Goal: Information Seeking & Learning: Learn about a topic

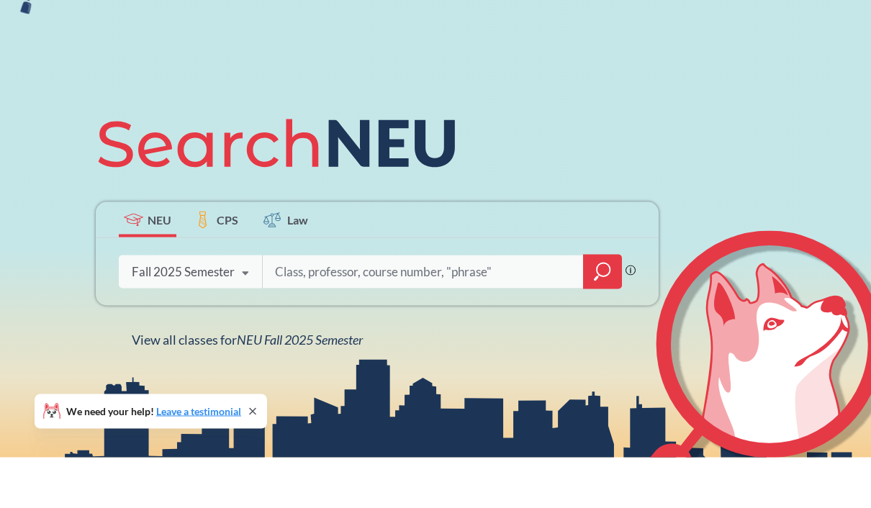
scroll to position [50, 0]
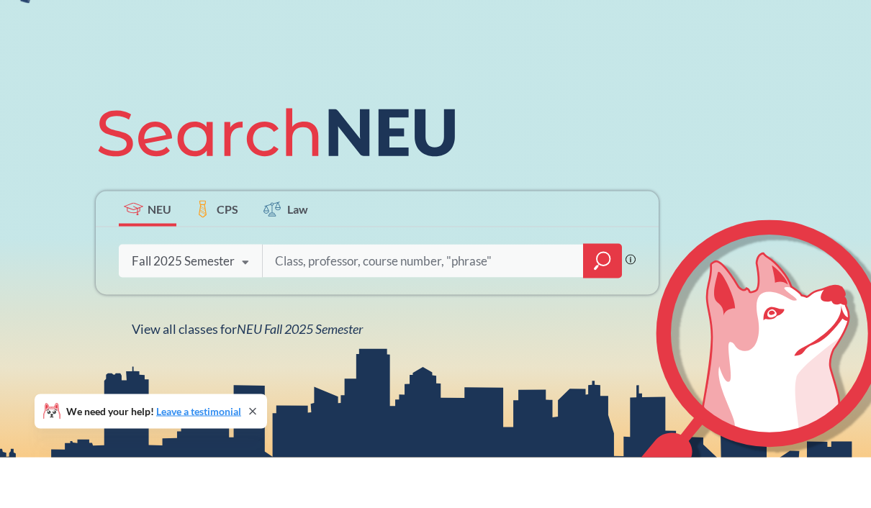
click at [252, 410] on div "NEU CPS Law Phrase search guarantees the exact search appears in the results. E…" at bounding box center [435, 266] width 871 height 540
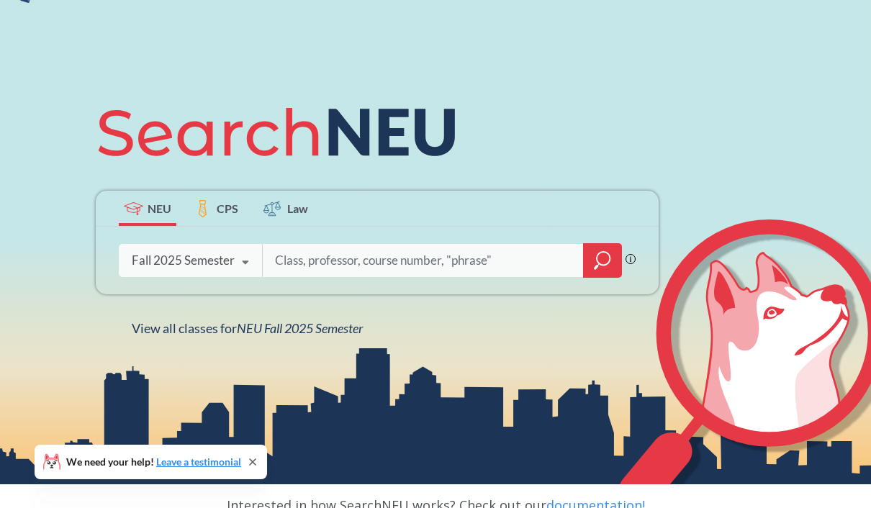
click at [364, 269] on input "search" at bounding box center [424, 261] width 300 height 30
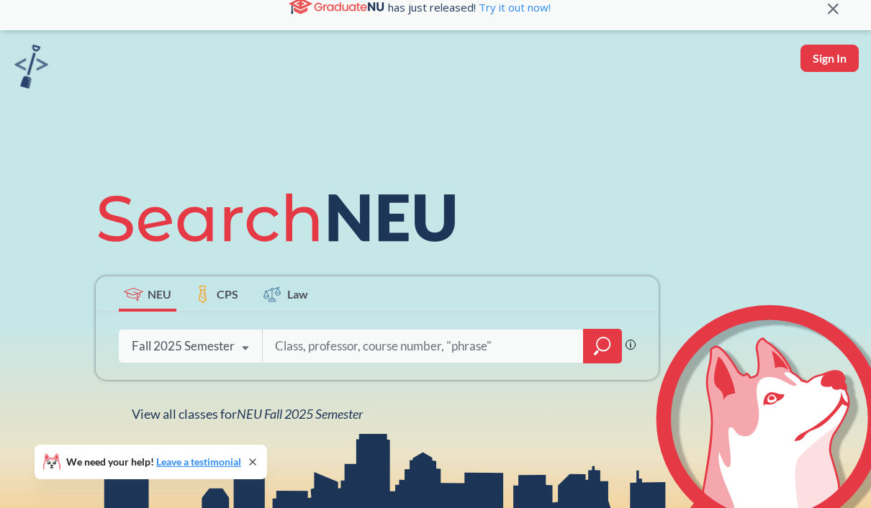
scroll to position [0, 0]
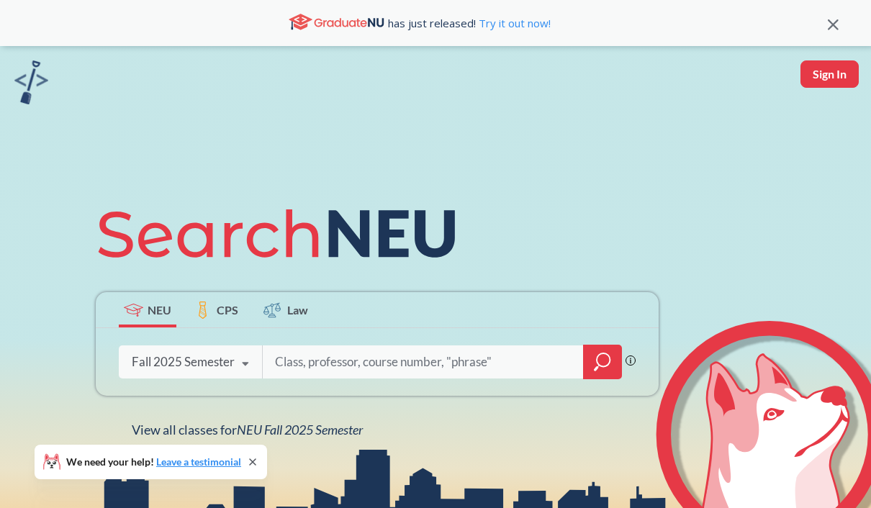
click at [830, 23] on icon at bounding box center [833, 24] width 11 height 11
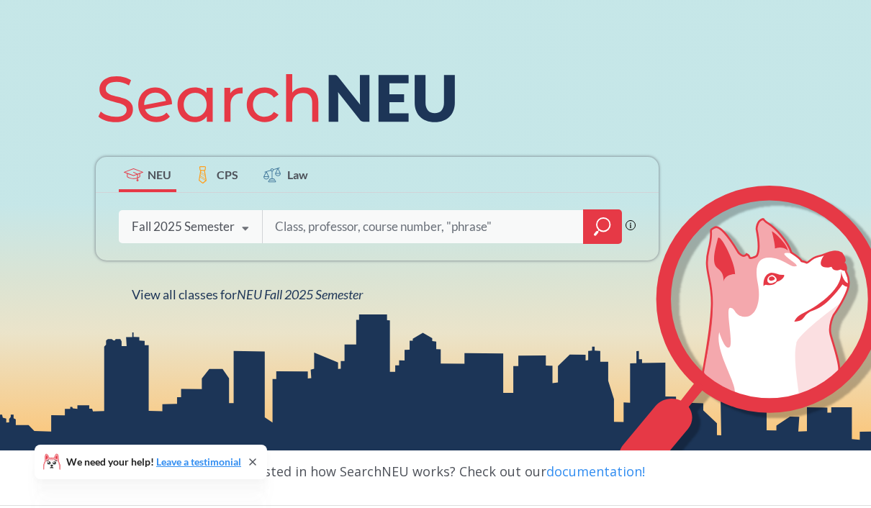
click at [318, 239] on input "search" at bounding box center [424, 227] width 300 height 30
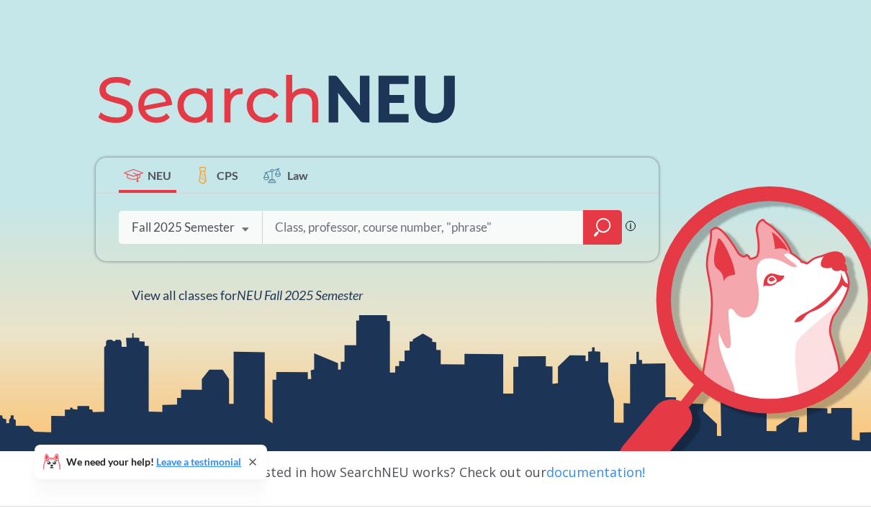
scroll to position [89, 0]
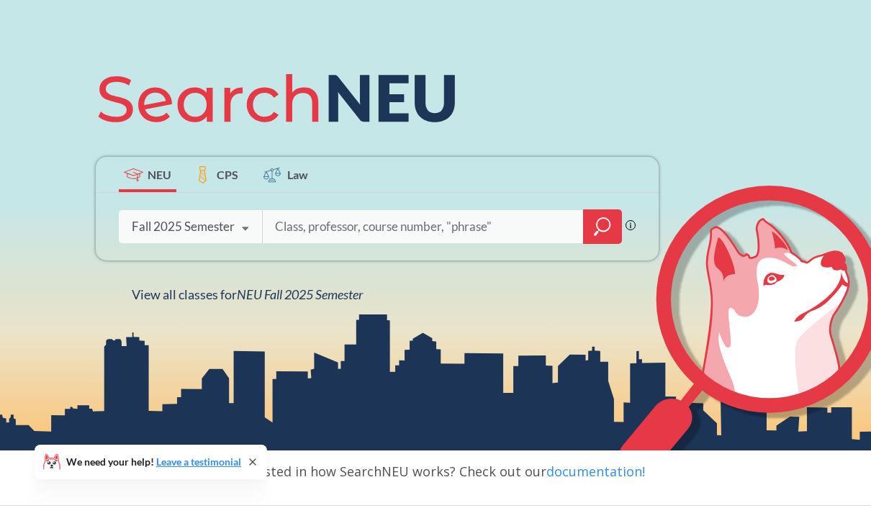
paste input "INFO 5001"
type input "INFO 5001"
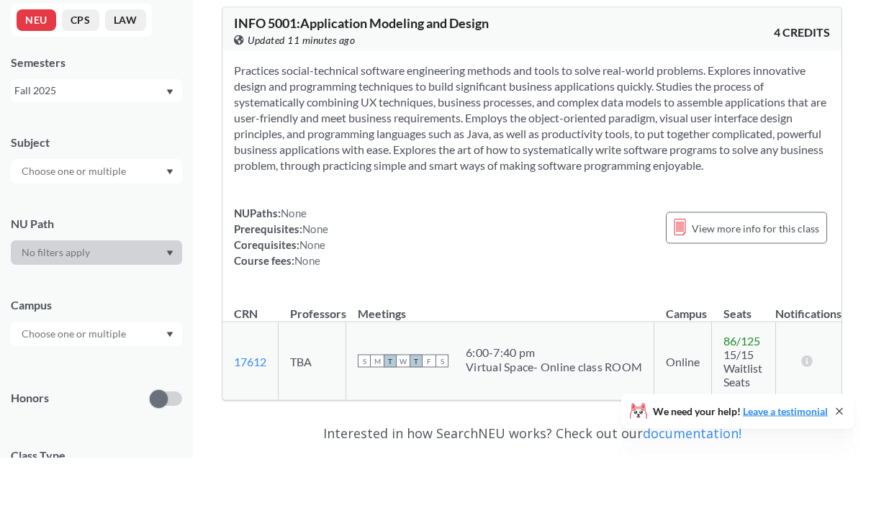
scroll to position [10, 1]
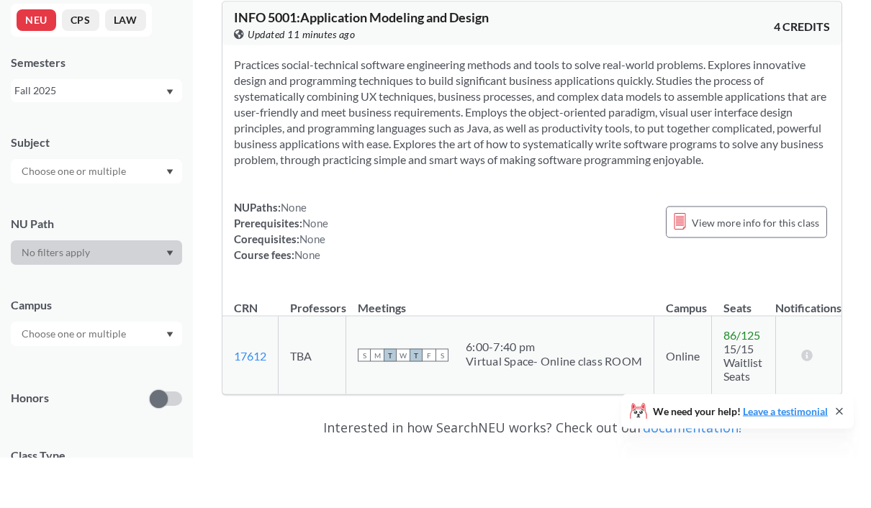
click at [838, 412] on div "INFO 5001 Phrase search guarantees the exact search appears in the results. Ex.…" at bounding box center [435, 334] width 871 height 688
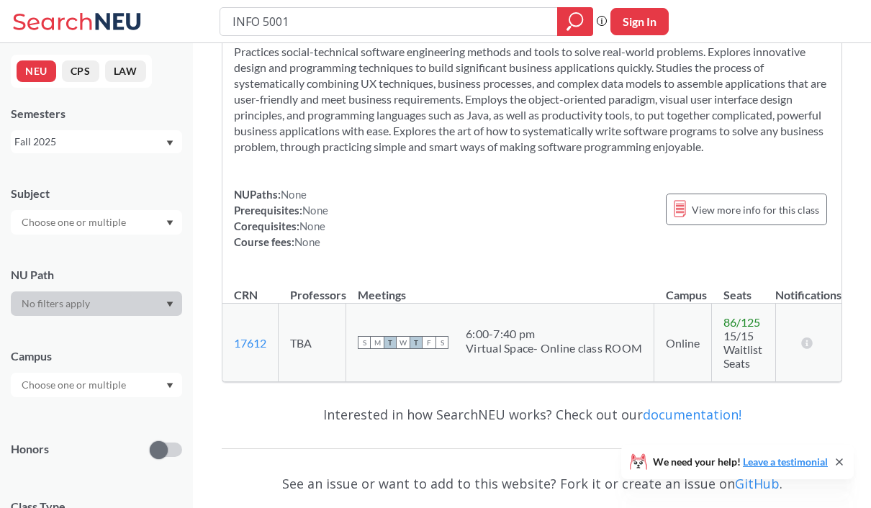
scroll to position [80, 1]
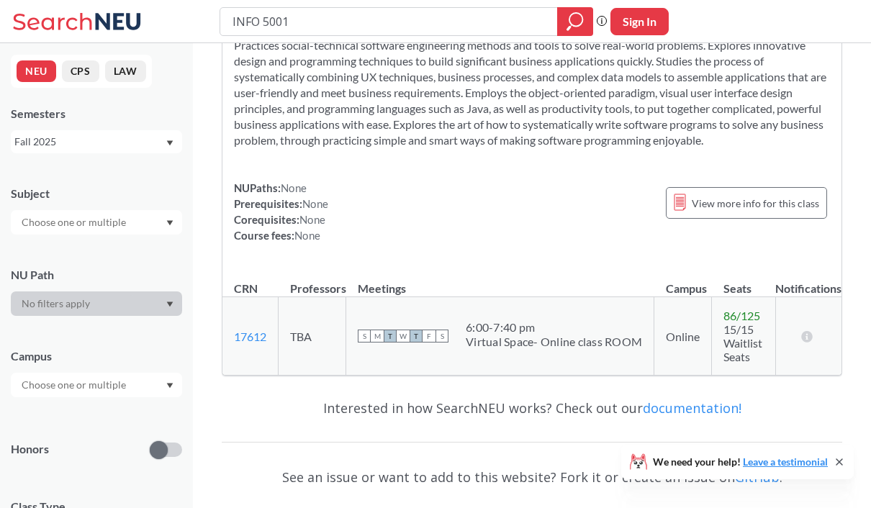
click at [366, 140] on section "Practices social-technical software engineering methods and tools to solve real…" at bounding box center [532, 92] width 596 height 111
click at [387, 140] on section "Practices social-technical software engineering methods and tools to solve real…" at bounding box center [532, 92] width 596 height 111
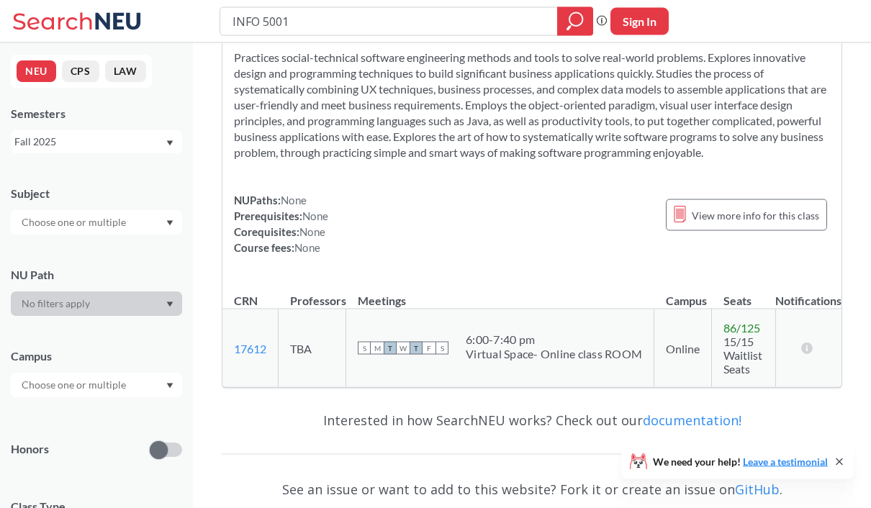
scroll to position [78, 1]
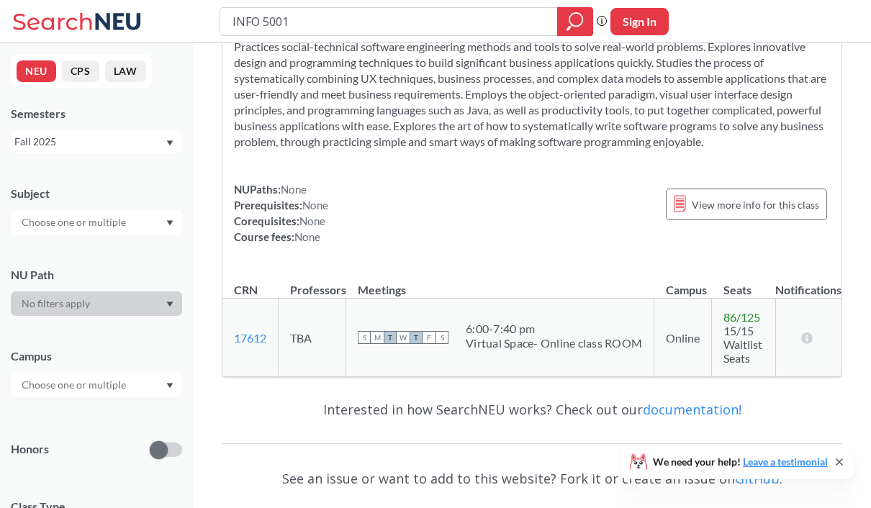
click at [171, 138] on div "Fall 2025" at bounding box center [96, 141] width 171 height 23
click at [162, 140] on div "Fall 2025" at bounding box center [89, 142] width 150 height 16
click at [75, 248] on span "Spring 2025" at bounding box center [47, 255] width 57 height 16
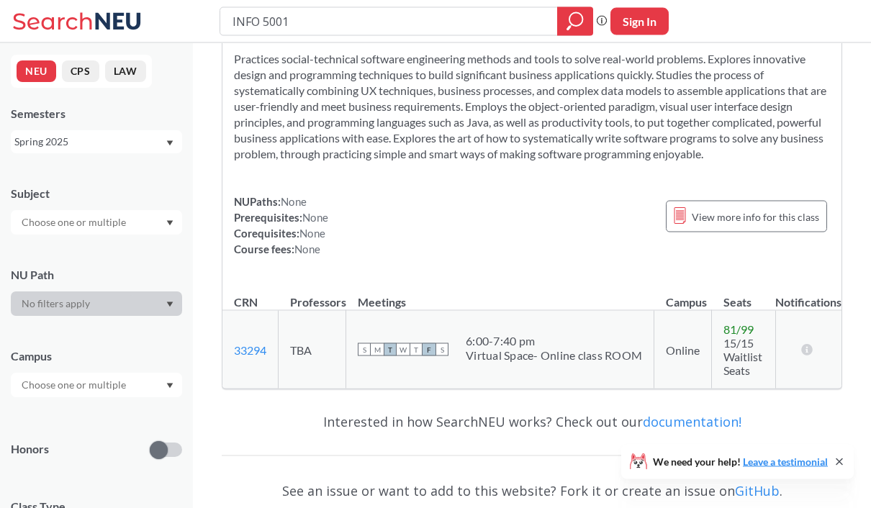
scroll to position [67, 0]
click at [80, 144] on div "Spring 2025" at bounding box center [89, 142] width 150 height 16
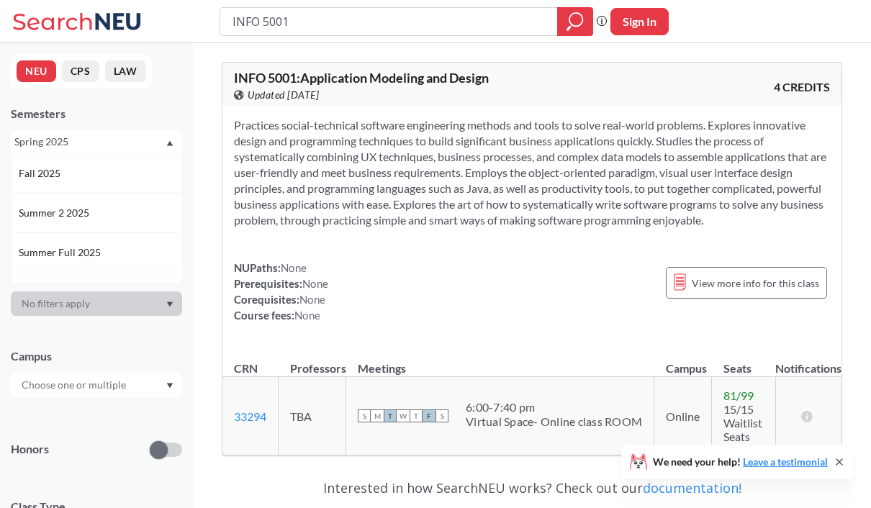
click at [354, 183] on section "Practices social-technical software engineering methods and tools to solve real…" at bounding box center [532, 172] width 596 height 111
click at [317, 21] on input "INFO 5001" at bounding box center [389, 21] width 316 height 24
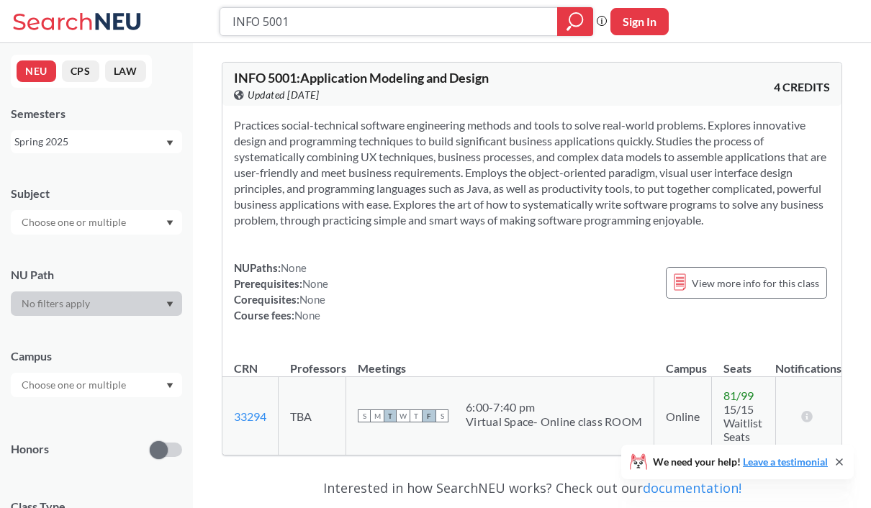
click at [309, 18] on input "INFO 5001" at bounding box center [389, 21] width 316 height 24
type input "INFO 5002"
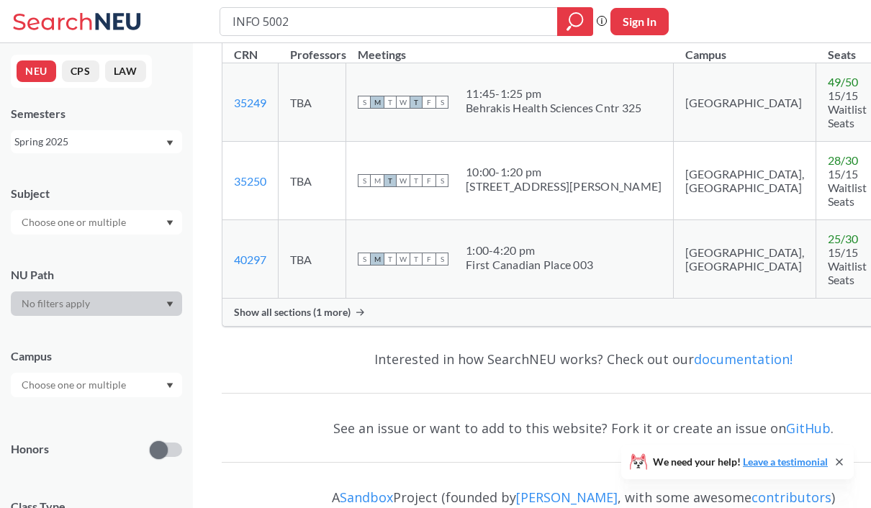
scroll to position [282, 0]
click at [310, 320] on span "Show all sections (1 more)" at bounding box center [292, 313] width 117 height 13
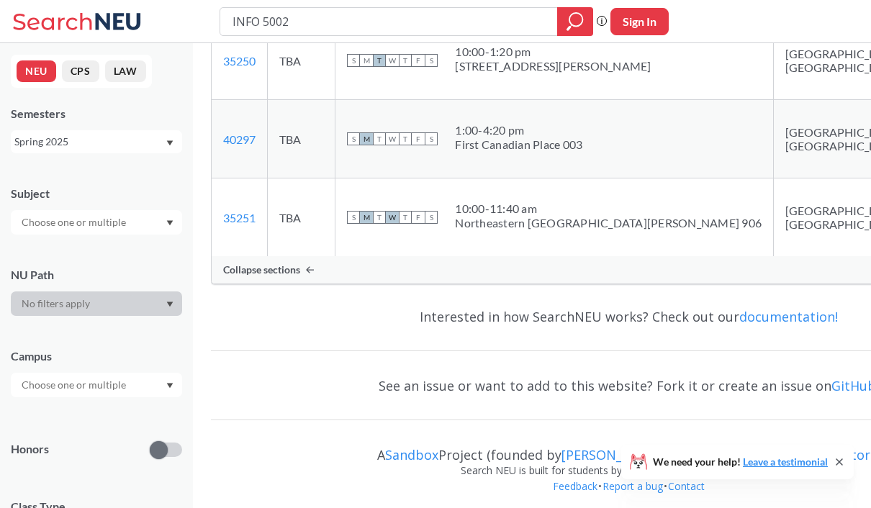
scroll to position [442, 0]
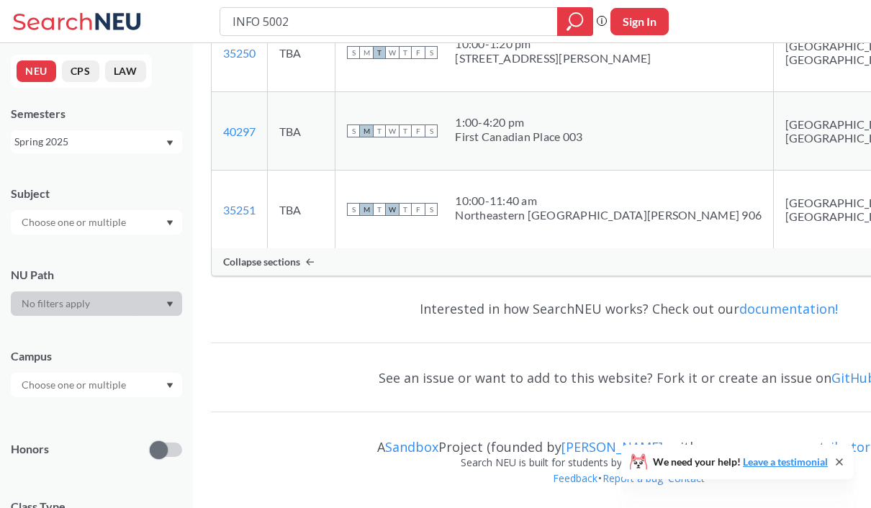
click at [86, 393] on input "text" at bounding box center [74, 385] width 121 height 17
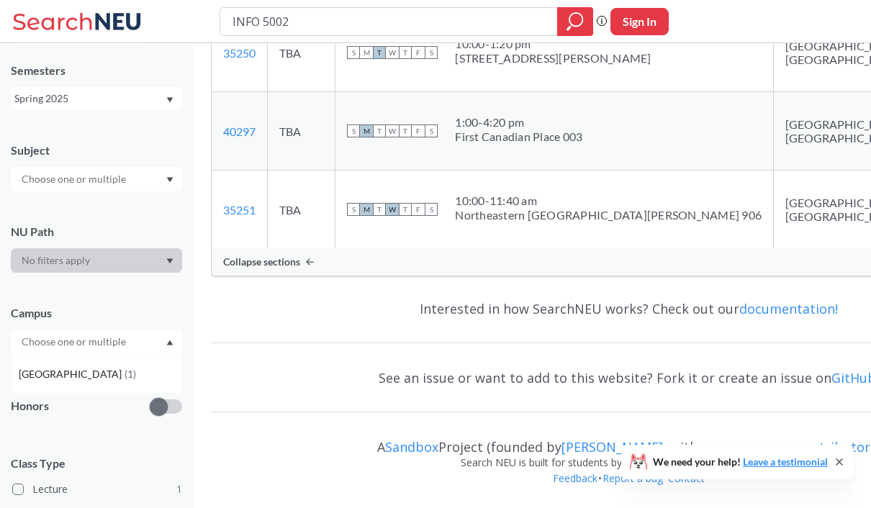
click at [126, 351] on input "text" at bounding box center [74, 341] width 121 height 17
click at [154, 346] on div at bounding box center [96, 342] width 171 height 24
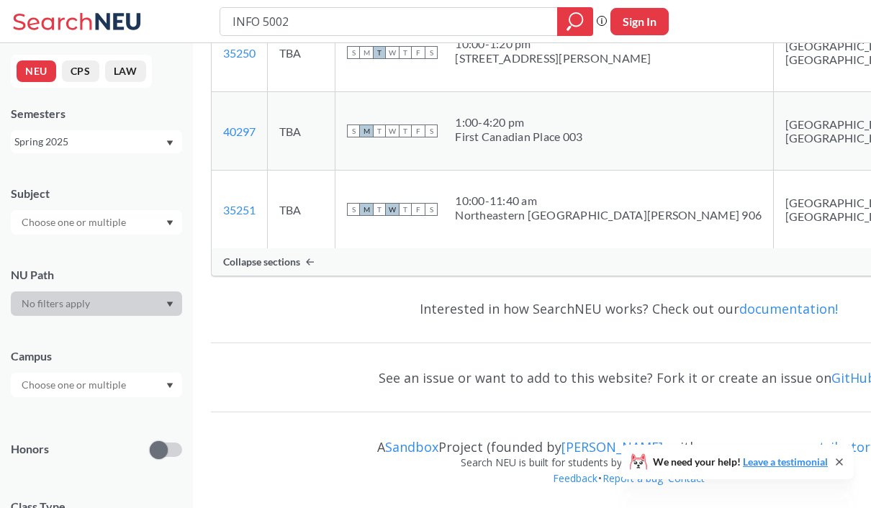
scroll to position [0, 0]
click at [159, 147] on div "Spring 2025" at bounding box center [89, 142] width 150 height 16
click at [117, 179] on div "Fall 2025" at bounding box center [100, 174] width 163 height 16
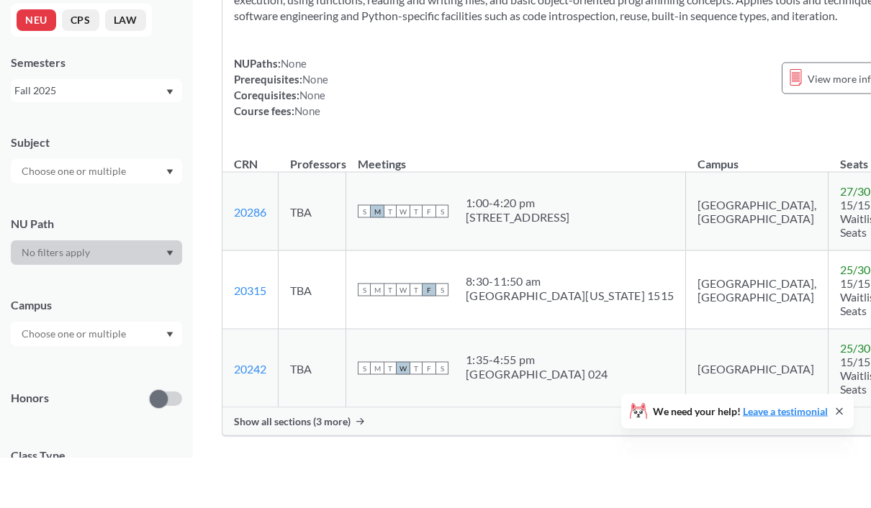
scroll to position [153, 0]
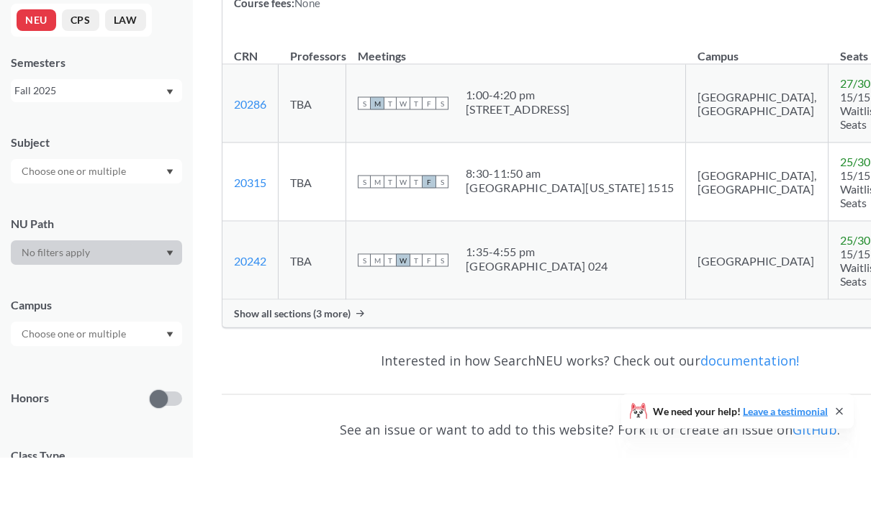
click at [313, 358] on span "Show all sections (3 more)" at bounding box center [292, 364] width 117 height 13
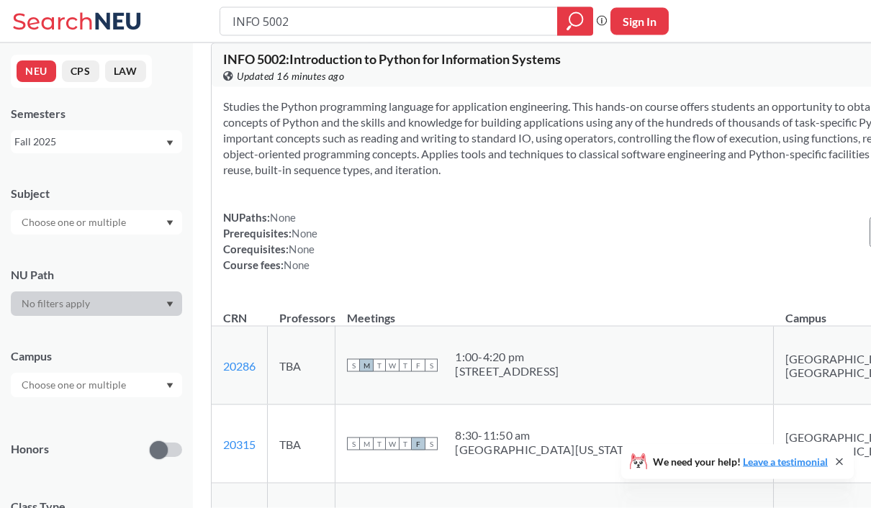
scroll to position [0, 0]
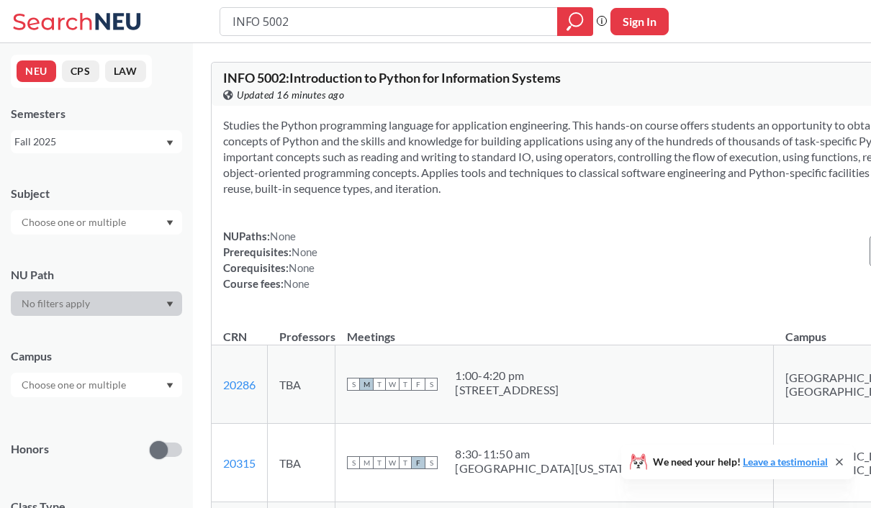
click at [109, 143] on div "Fall 2025" at bounding box center [89, 142] width 150 height 16
click at [66, 210] on span "Summer 2 2025" at bounding box center [55, 213] width 73 height 16
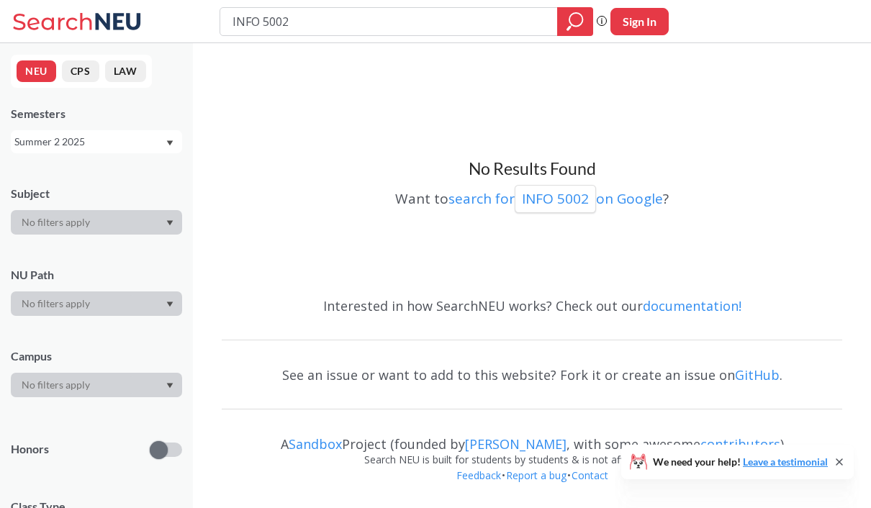
click at [86, 136] on div "Summer 2 2025" at bounding box center [89, 142] width 150 height 16
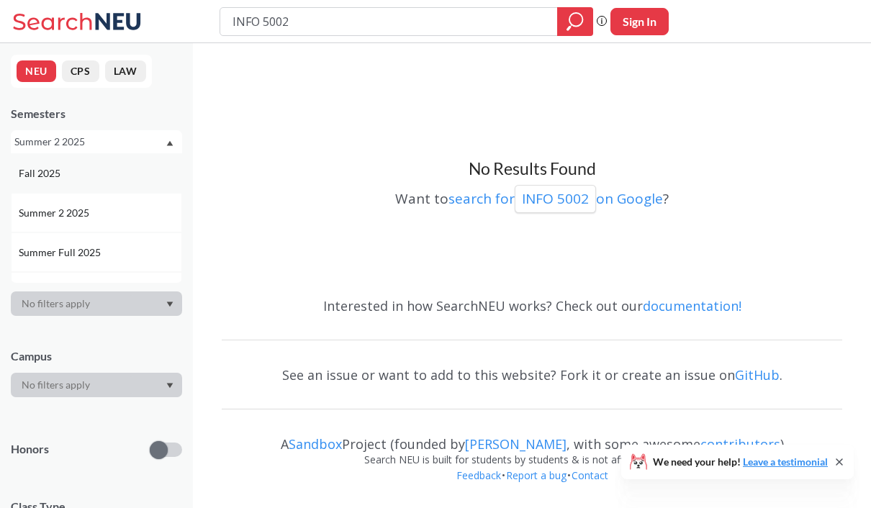
click at [81, 175] on div "Fall 2025" at bounding box center [100, 174] width 163 height 16
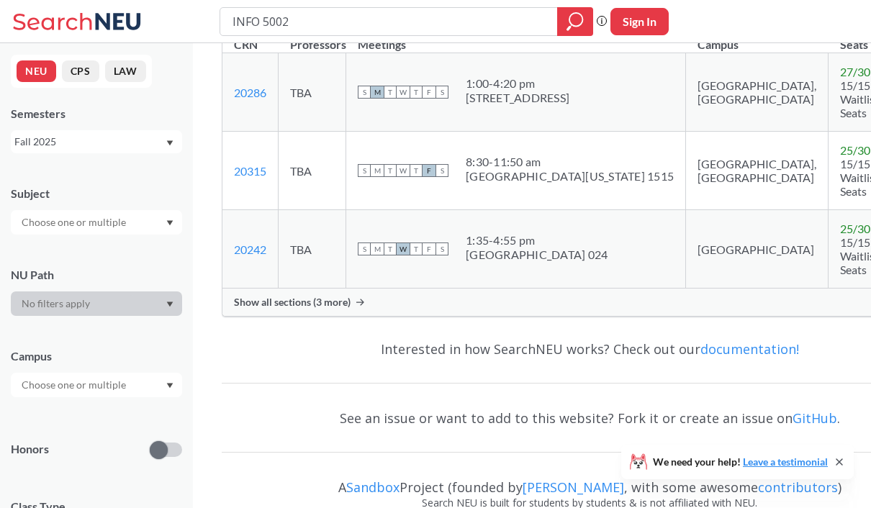
scroll to position [295, 0]
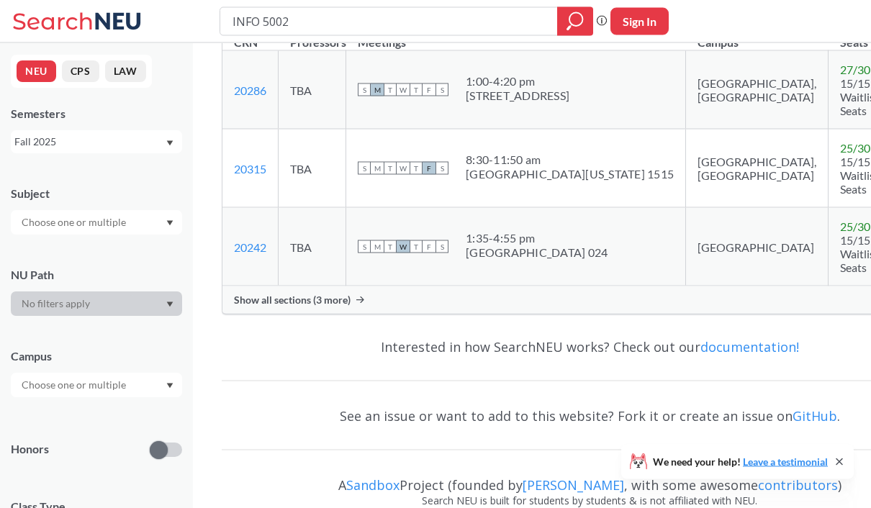
click at [290, 307] on span "Show all sections (3 more)" at bounding box center [292, 300] width 117 height 13
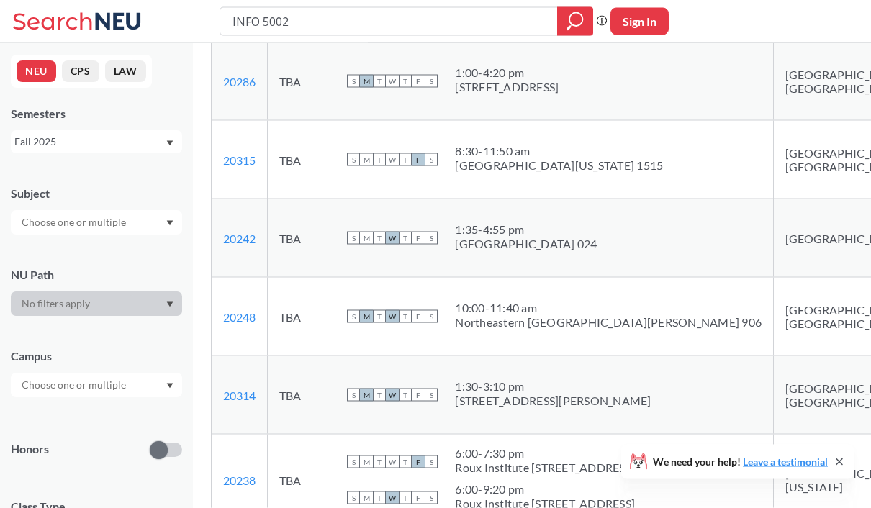
scroll to position [304, 0]
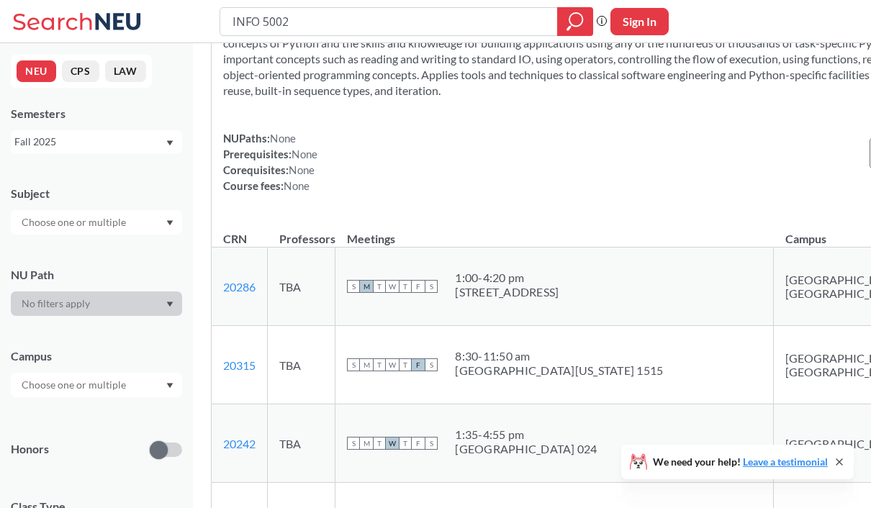
scroll to position [0, 0]
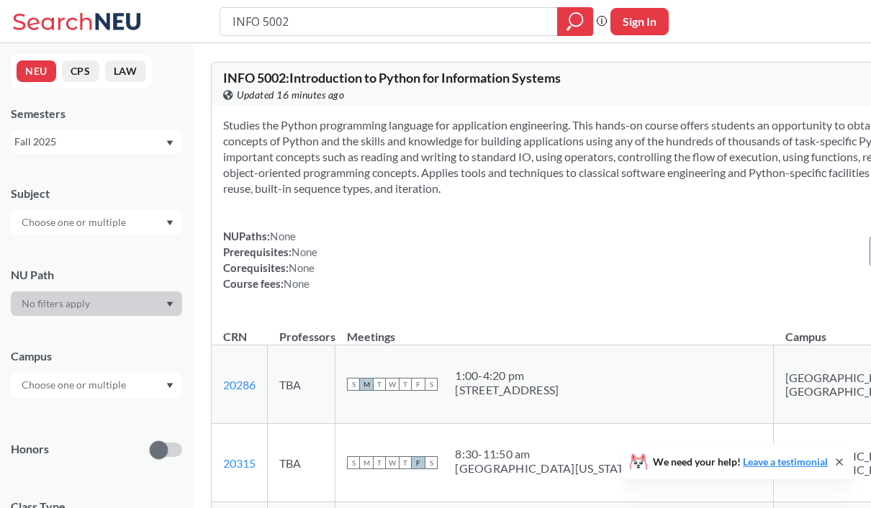
click at [106, 140] on div "Fall 2025" at bounding box center [89, 142] width 150 height 16
click at [418, 187] on section "Studies the Python programming language for application engineering. This hands…" at bounding box center [628, 156] width 810 height 79
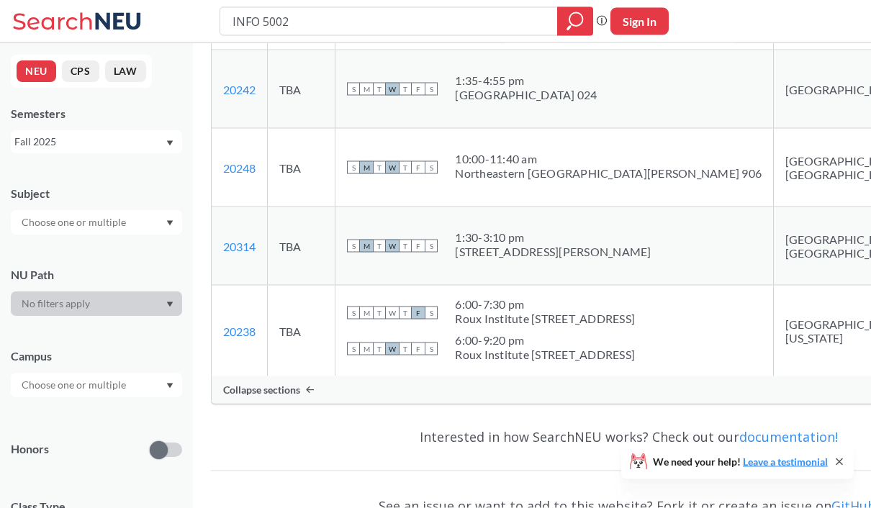
scroll to position [458, 0]
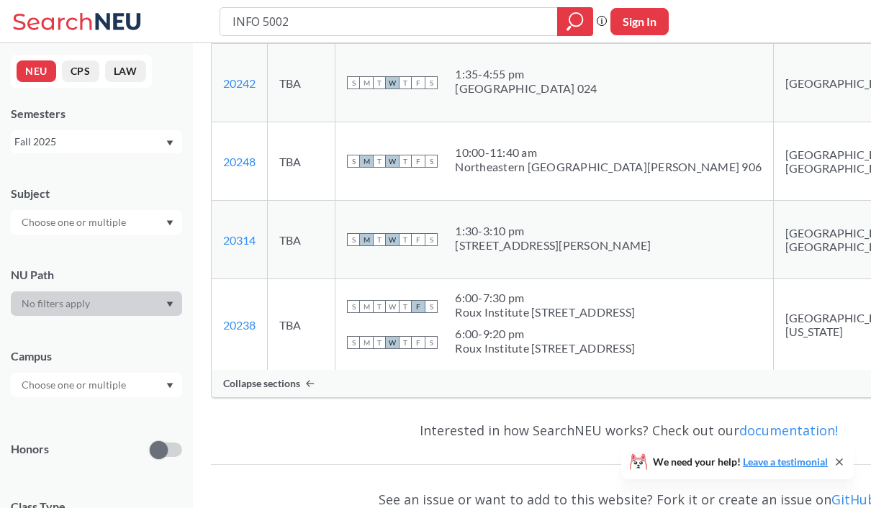
click at [118, 392] on input "text" at bounding box center [74, 385] width 121 height 17
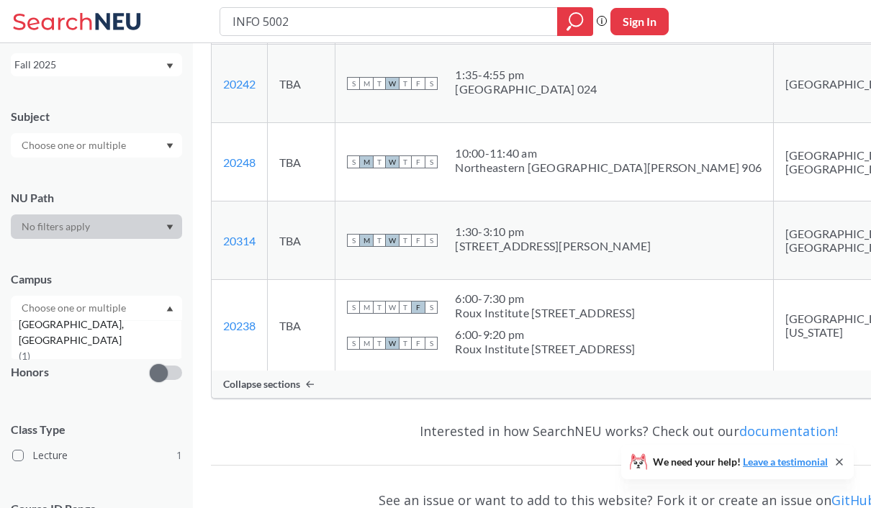
scroll to position [89, 0]
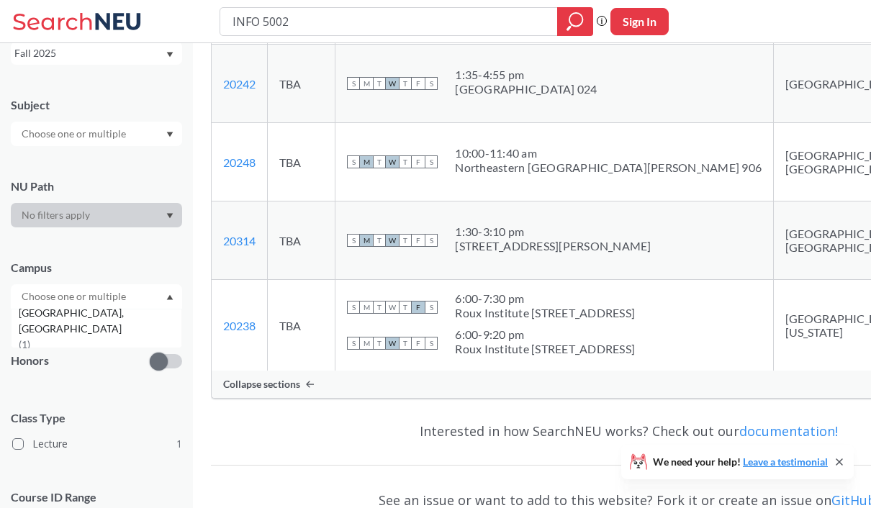
click at [174, 307] on div at bounding box center [96, 296] width 171 height 24
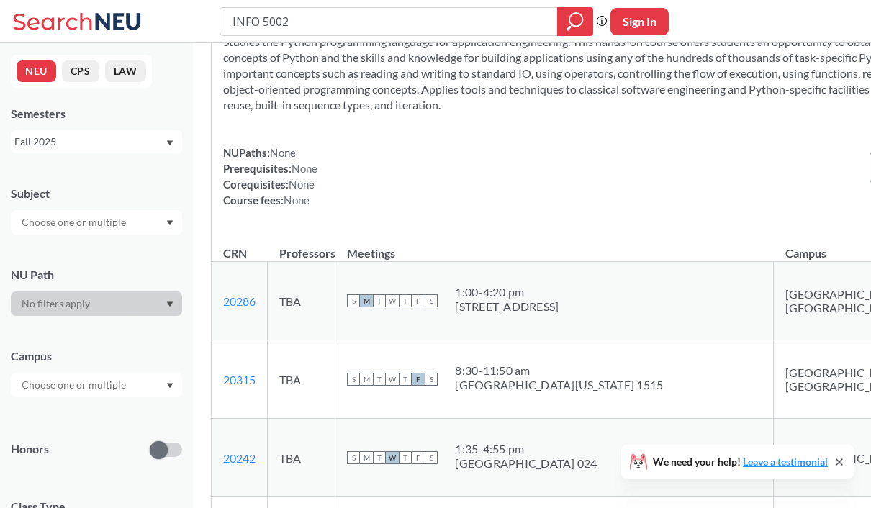
scroll to position [0, 0]
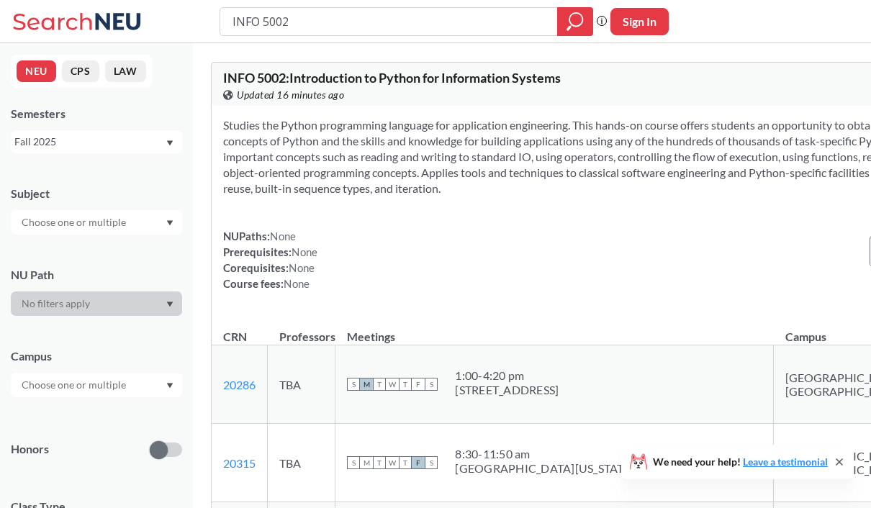
click at [108, 21] on icon at bounding box center [118, 21] width 45 height 17
